Goal: Task Accomplishment & Management: Use online tool/utility

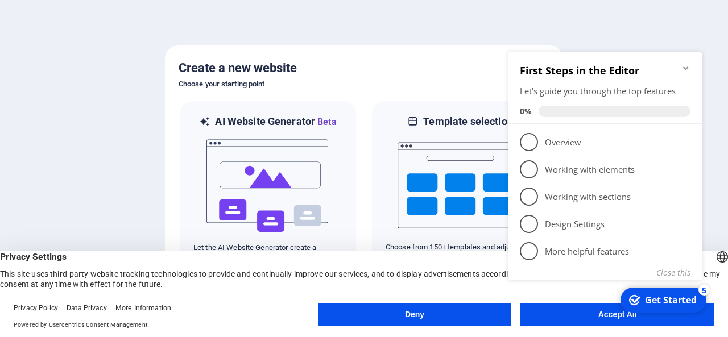
click div "checkmark Get Started 5 First Steps in the Editor Let's guide you through the t…"
drag, startPoint x: 579, startPoint y: 311, endPoint x: 1075, endPoint y: 359, distance: 498.3
click div "checkmark Get Started 5 First Steps in the Editor Let's guide you through the t…"
click at [689, 296] on div "Get Started" at bounding box center [671, 300] width 52 height 13
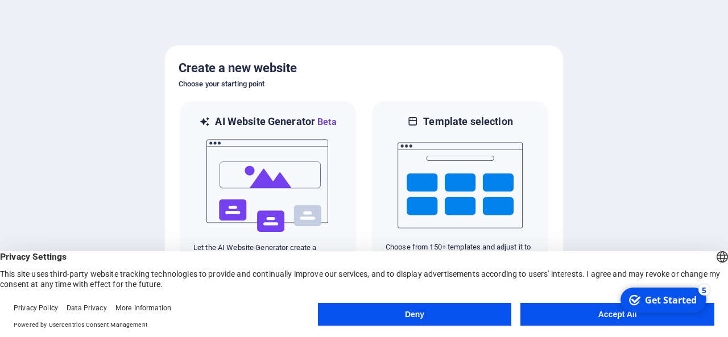
click at [588, 313] on button "Accept All" at bounding box center [617, 314] width 194 height 23
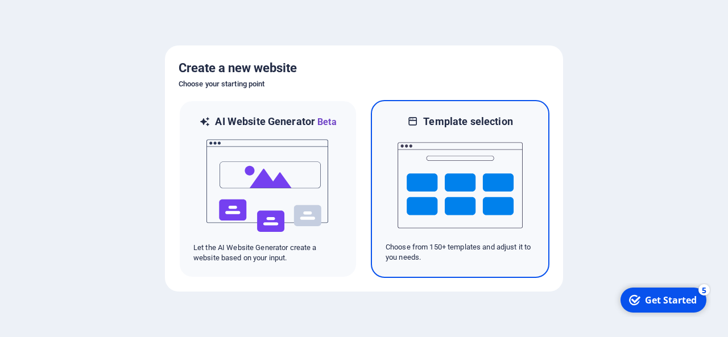
click at [442, 133] on img at bounding box center [460, 186] width 125 height 114
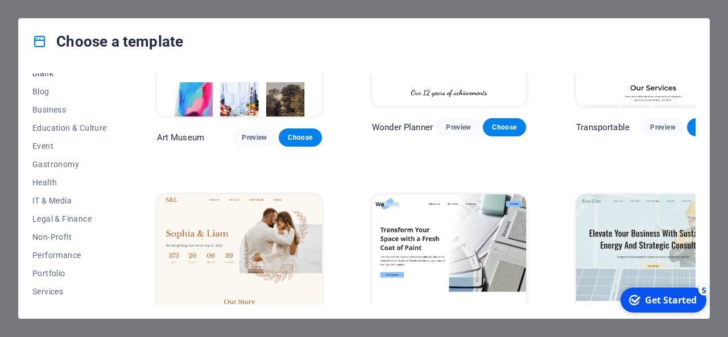
scroll to position [171, 0]
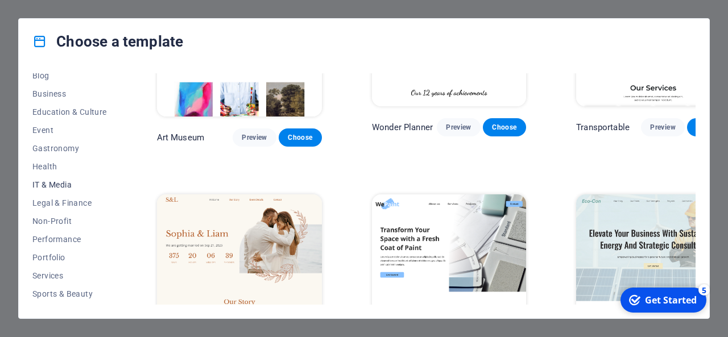
click at [47, 181] on span "IT & Media" at bounding box center [69, 184] width 75 height 9
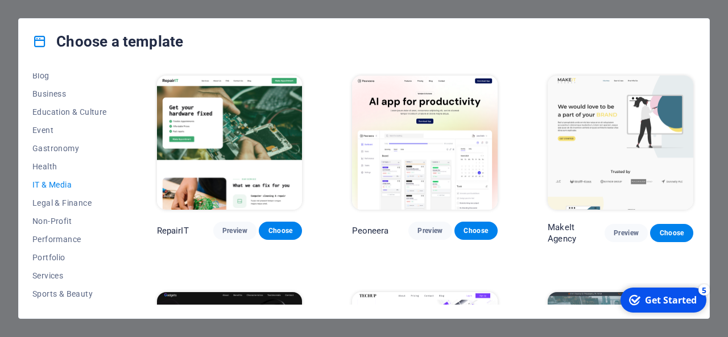
scroll to position [57, 0]
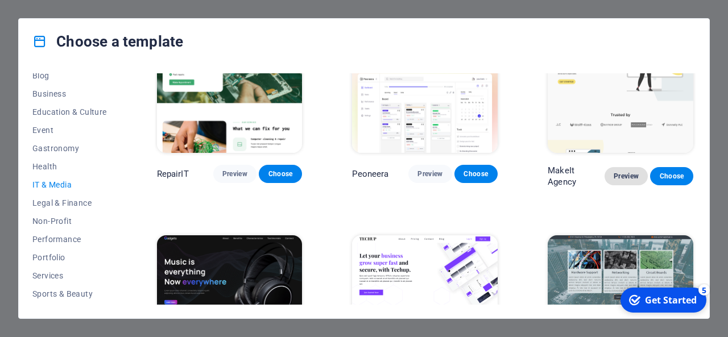
click at [619, 173] on span "Preview" at bounding box center [626, 176] width 25 height 9
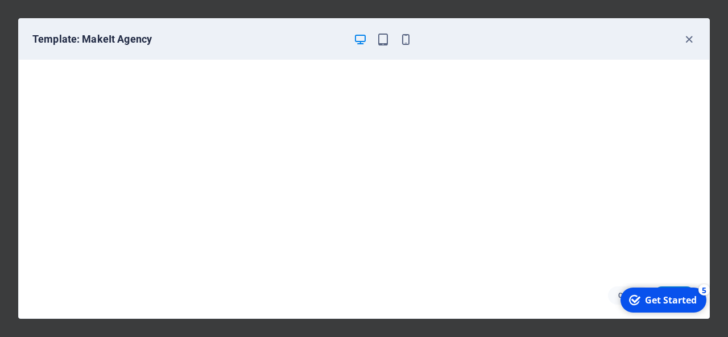
scroll to position [2, 0]
click at [385, 41] on icon "button" at bounding box center [383, 39] width 13 height 13
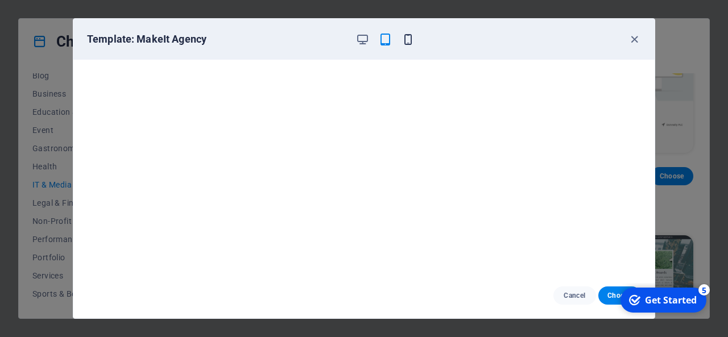
click at [410, 38] on icon "button" at bounding box center [408, 39] width 13 height 13
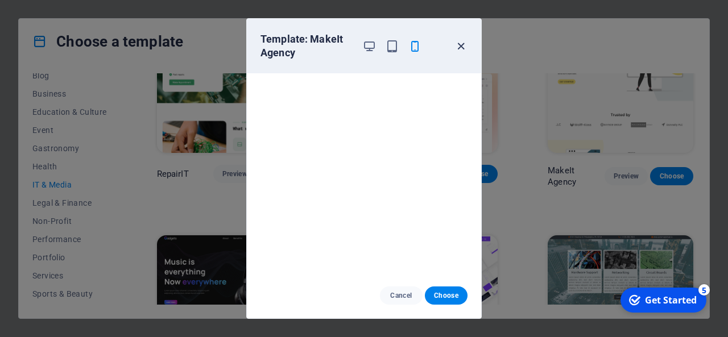
click at [465, 42] on icon "button" at bounding box center [460, 46] width 13 height 13
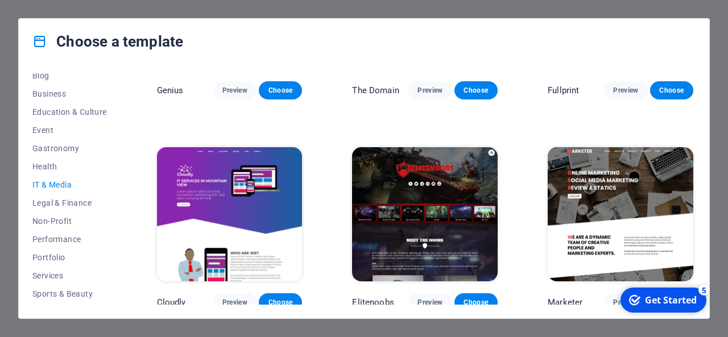
scroll to position [569, 0]
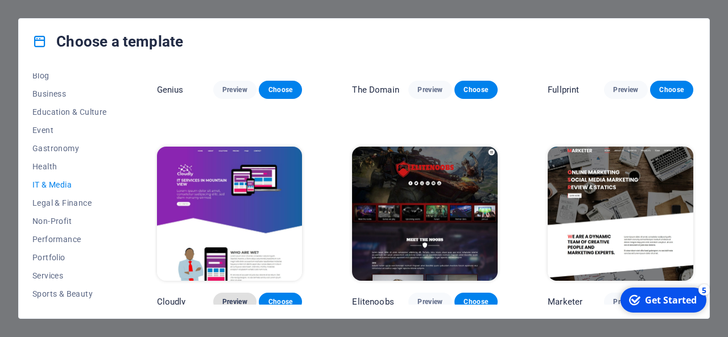
click at [228, 297] on span "Preview" at bounding box center [234, 301] width 25 height 9
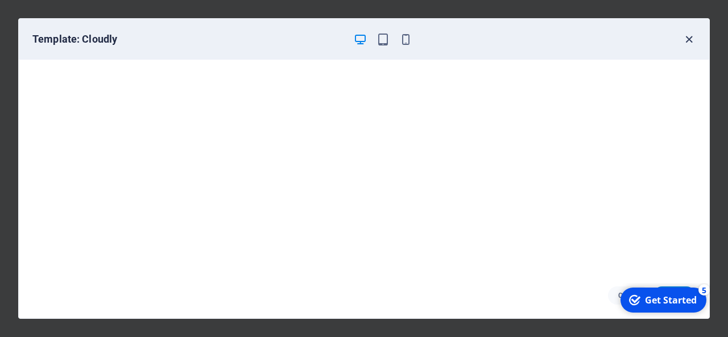
click at [690, 39] on icon "button" at bounding box center [689, 39] width 13 height 13
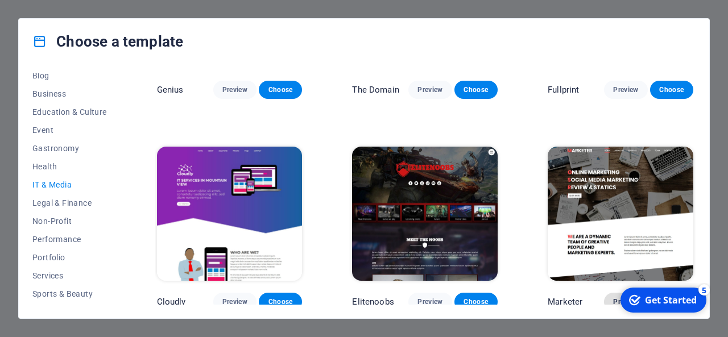
click at [614, 297] on span "Preview" at bounding box center [625, 301] width 25 height 9
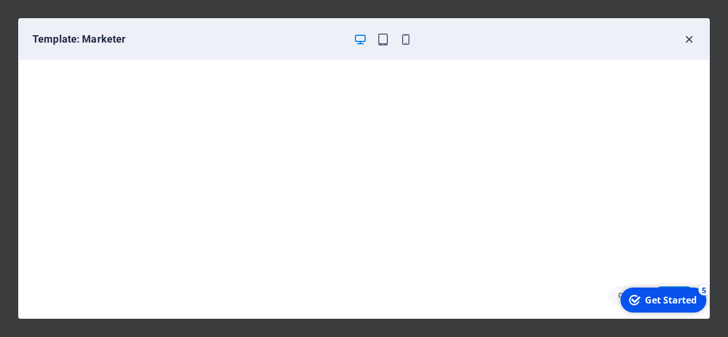
click at [694, 37] on icon "button" at bounding box center [689, 39] width 13 height 13
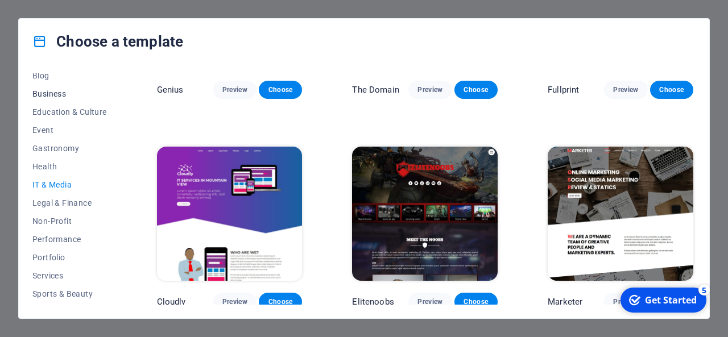
click at [53, 93] on span "Business" at bounding box center [69, 93] width 75 height 9
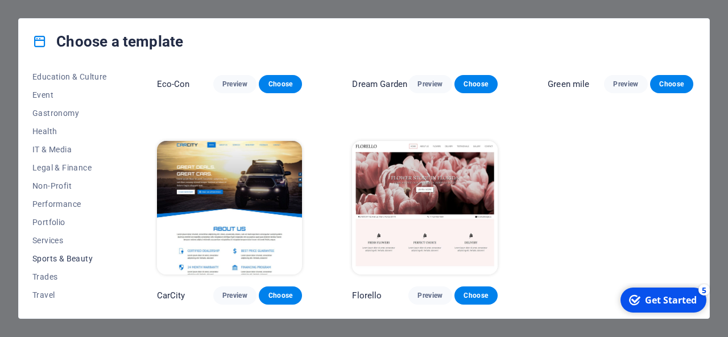
scroll to position [223, 0]
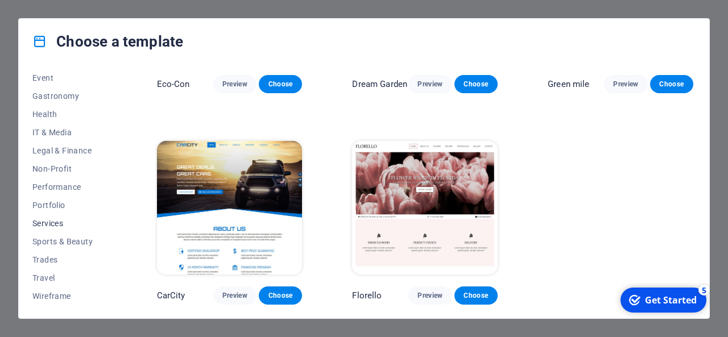
click at [40, 220] on span "Services" at bounding box center [69, 223] width 75 height 9
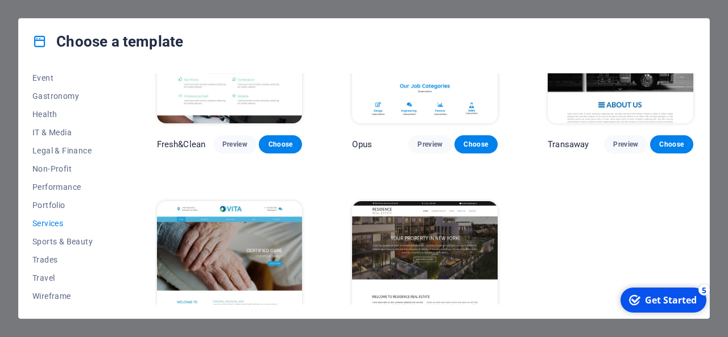
scroll to position [1210, 0]
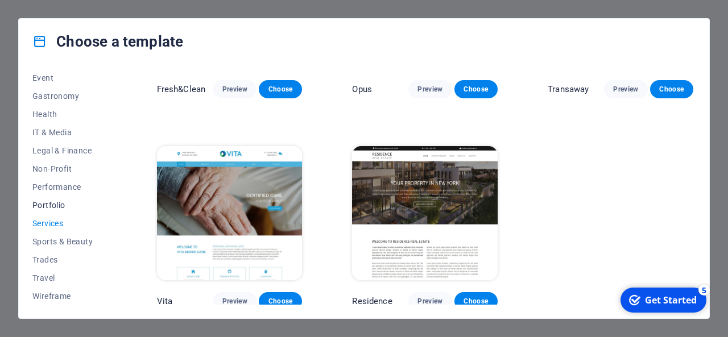
click at [42, 204] on span "Portfolio" at bounding box center [69, 205] width 75 height 9
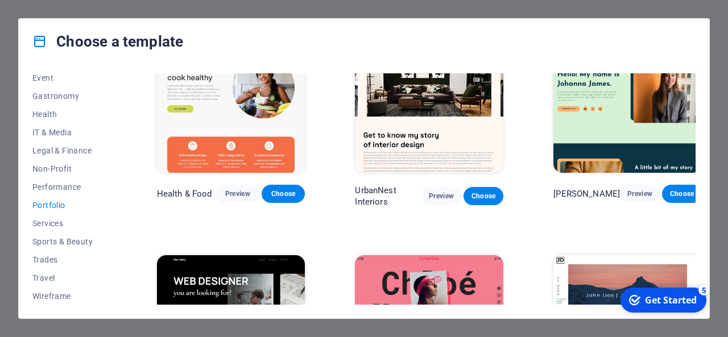
scroll to position [0, 0]
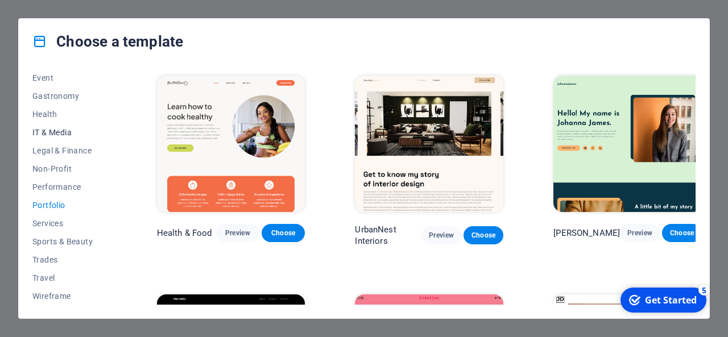
click at [46, 134] on span "IT & Media" at bounding box center [69, 132] width 75 height 9
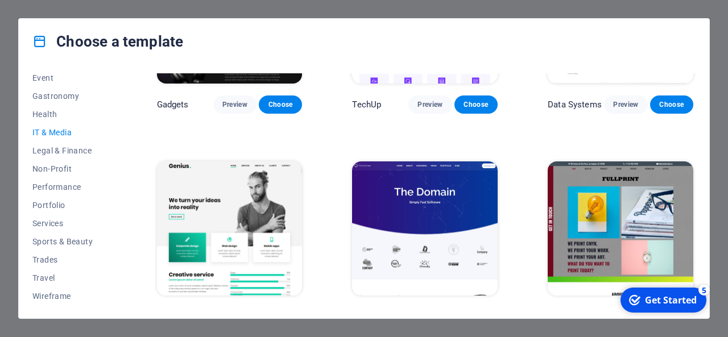
scroll to position [398, 0]
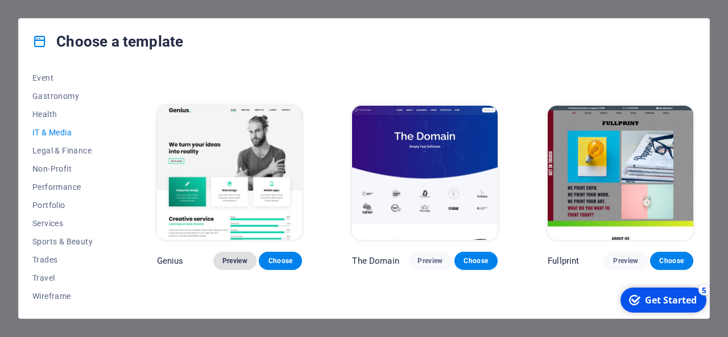
click at [232, 260] on span "Preview" at bounding box center [234, 261] width 25 height 9
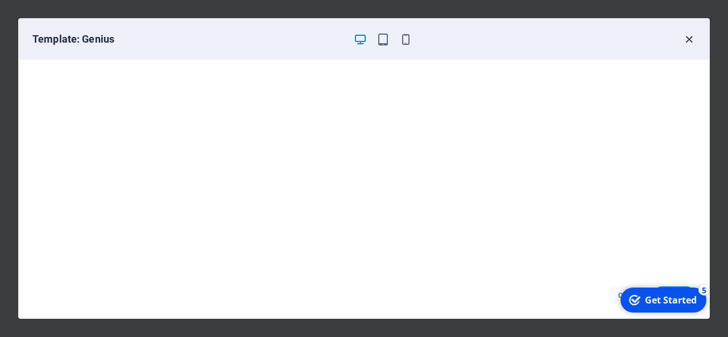
click at [686, 36] on icon "button" at bounding box center [689, 39] width 13 height 13
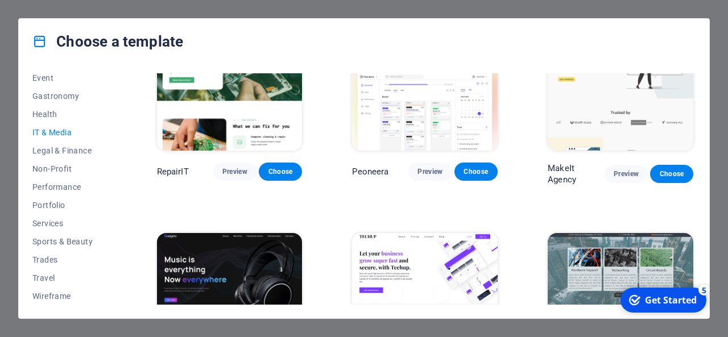
scroll to position [0, 0]
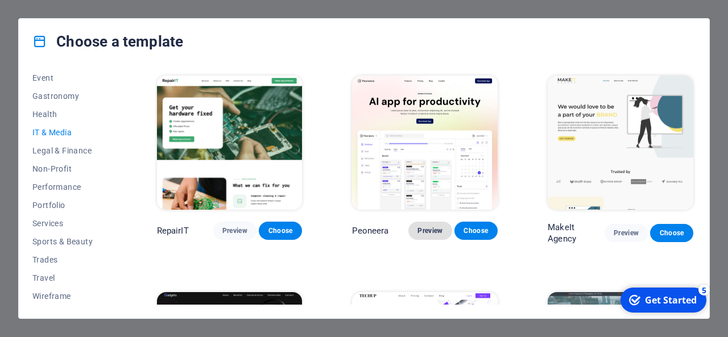
click at [429, 228] on span "Preview" at bounding box center [429, 230] width 25 height 9
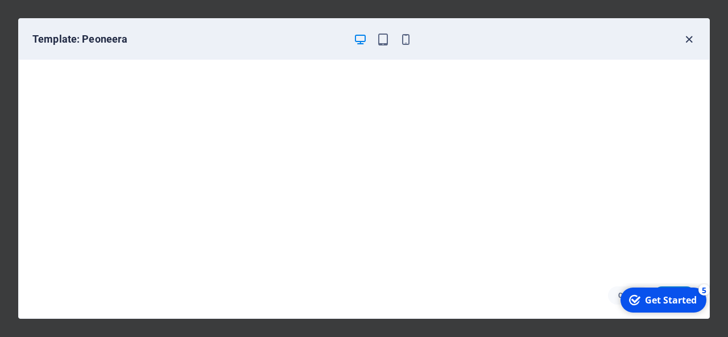
click at [689, 39] on icon "button" at bounding box center [689, 39] width 13 height 13
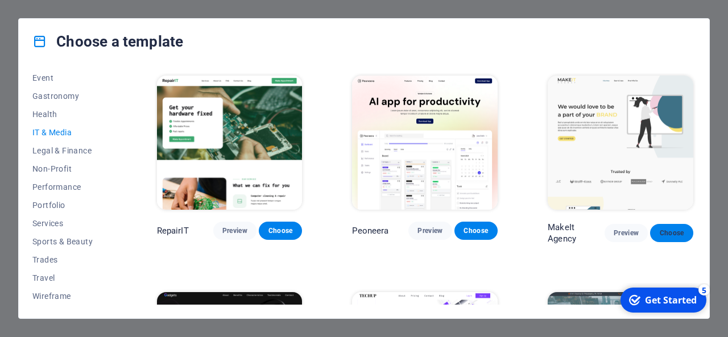
click at [662, 229] on span "Choose" at bounding box center [671, 233] width 25 height 9
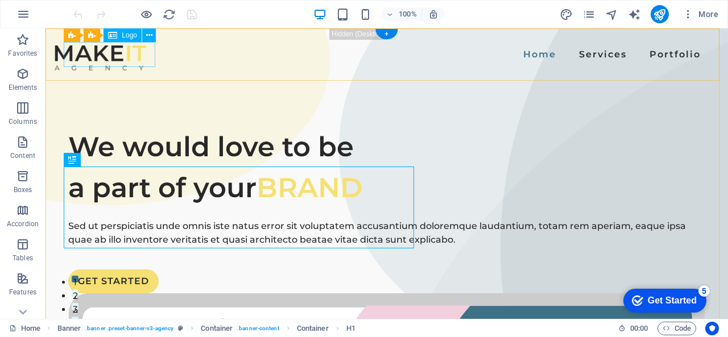
click at [114, 60] on div at bounding box center [101, 58] width 92 height 25
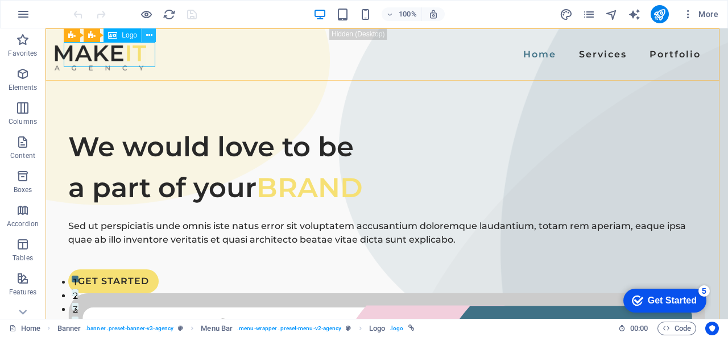
click at [146, 35] on icon at bounding box center [149, 36] width 6 height 12
click at [119, 56] on div at bounding box center [101, 58] width 92 height 25
click at [92, 34] on button at bounding box center [96, 35] width 14 height 14
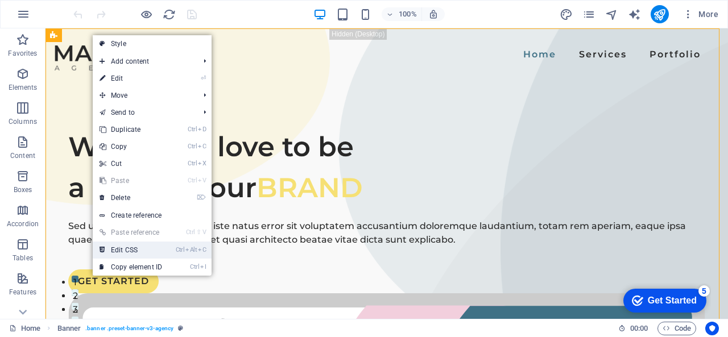
click at [139, 250] on link "Ctrl Alt C Edit CSS" at bounding box center [131, 250] width 76 height 17
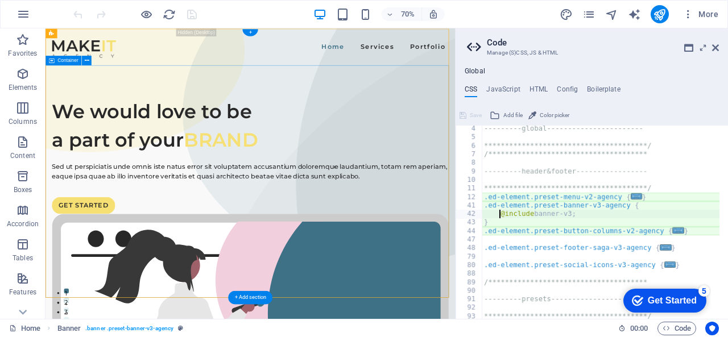
scroll to position [27, 0]
click at [510, 85] on h4 "JavaScript" at bounding box center [503, 91] width 34 height 13
type textarea "/* JS for preset "Menu V2" */"
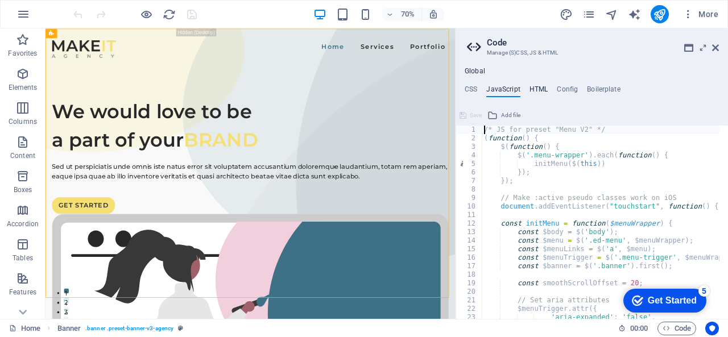
click at [539, 87] on h4 "HTML" at bounding box center [539, 91] width 19 height 13
type textarea "<a href="#main-content" class="wv-link-content button">Skip to main content</a>"
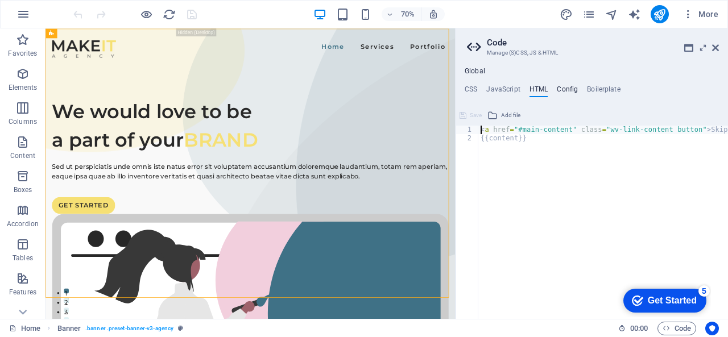
click at [563, 90] on h4 "Config" at bounding box center [567, 91] width 21 height 13
type textarea "$link-hover-color: #3f7186;"
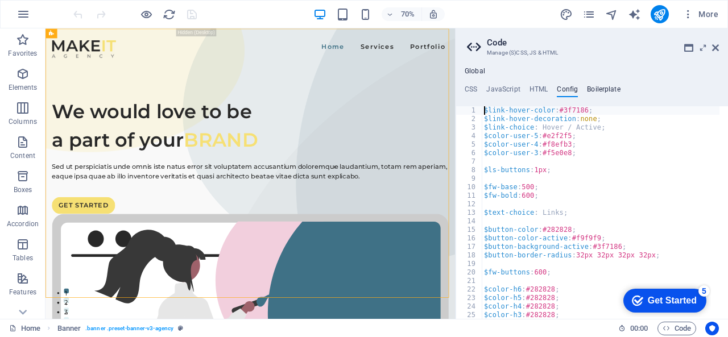
click at [609, 93] on h4 "Boilerplate" at bounding box center [604, 91] width 34 height 13
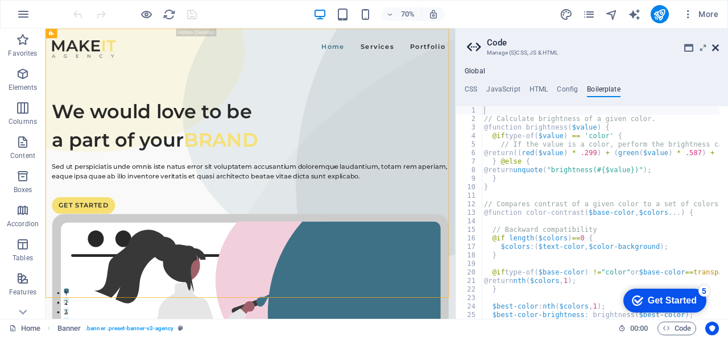
click at [714, 47] on icon at bounding box center [715, 47] width 7 height 9
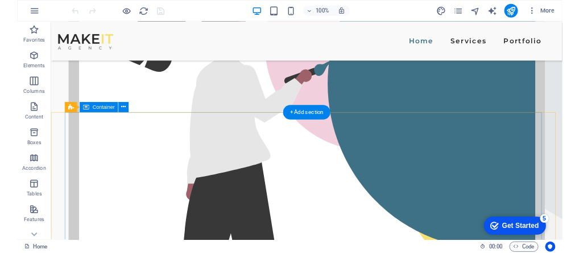
scroll to position [341, 0]
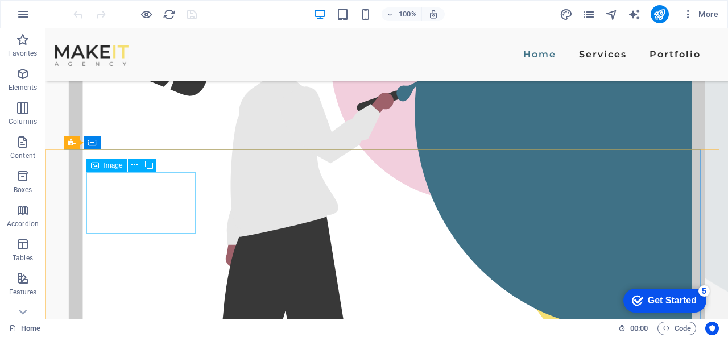
click at [113, 166] on span "Image" at bounding box center [113, 165] width 19 height 7
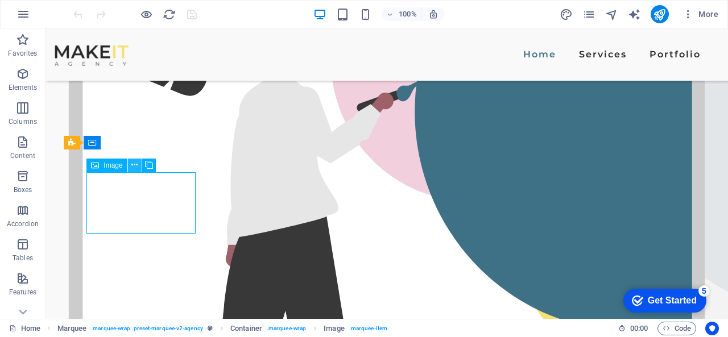
click at [133, 162] on icon at bounding box center [134, 165] width 6 height 12
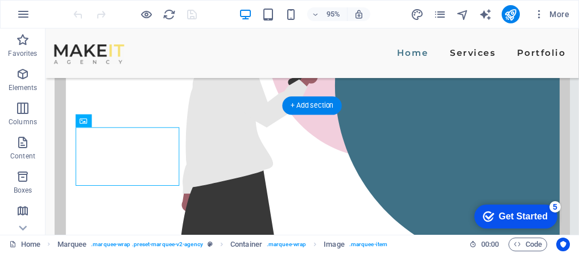
drag, startPoint x: 128, startPoint y: 156, endPoint x: 150, endPoint y: 176, distance: 29.4
click at [306, 101] on div "+ Add section" at bounding box center [312, 106] width 60 height 18
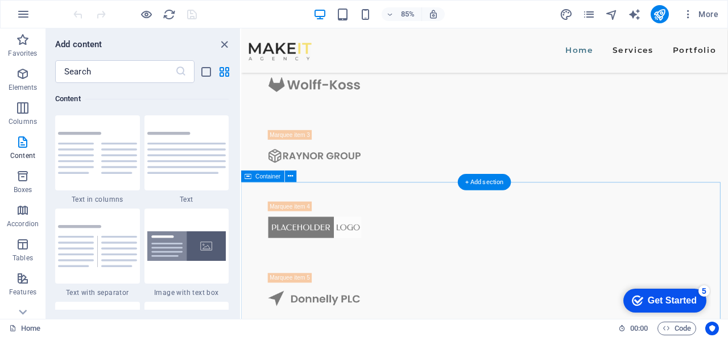
scroll to position [1024, 0]
